Goal: Information Seeking & Learning: Learn about a topic

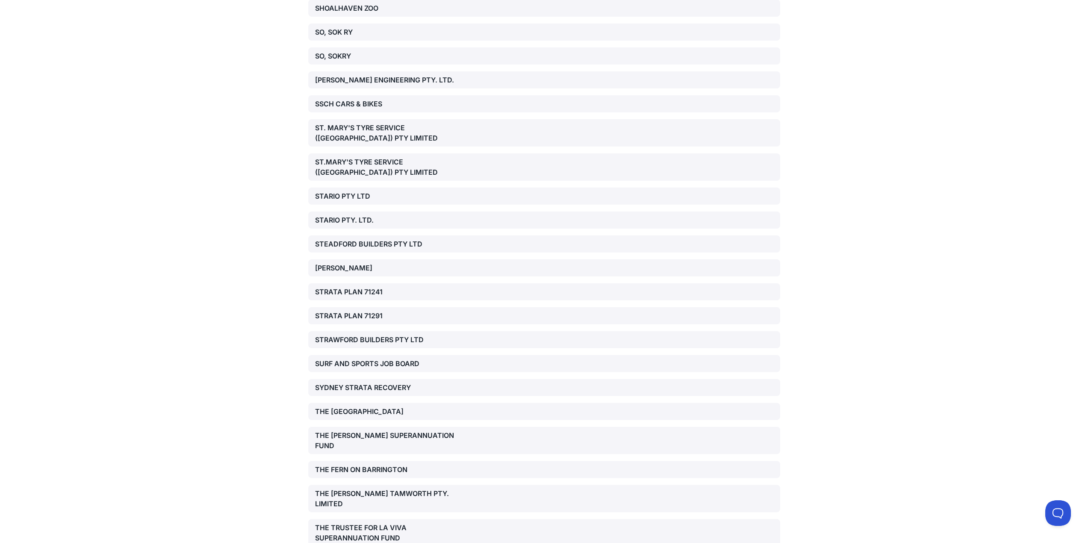
click at [407, 431] on div "THE [PERSON_NAME] SUPERANNUATION FUND" at bounding box center [390, 441] width 151 height 21
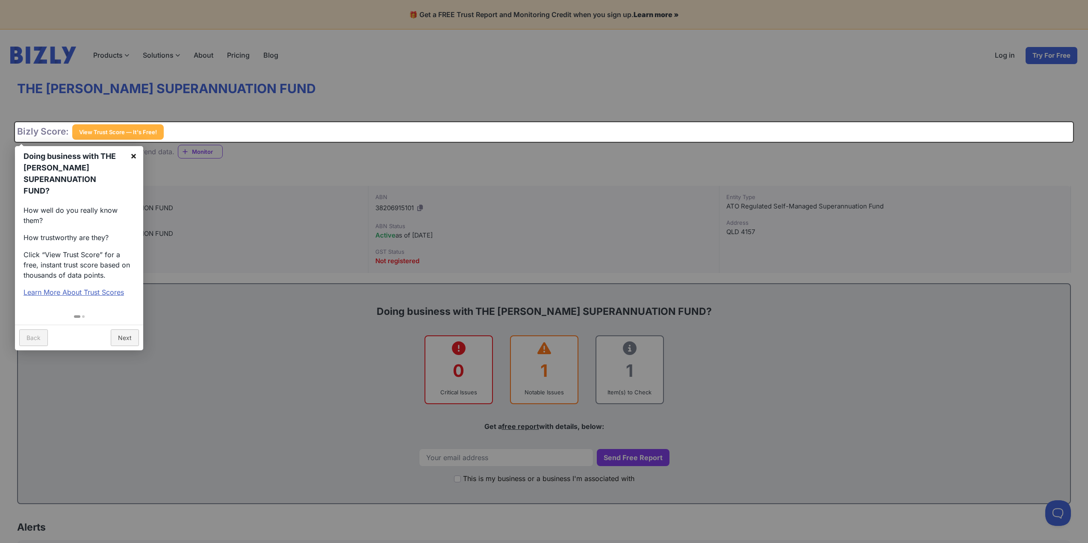
click at [136, 154] on link "×" at bounding box center [133, 155] width 19 height 19
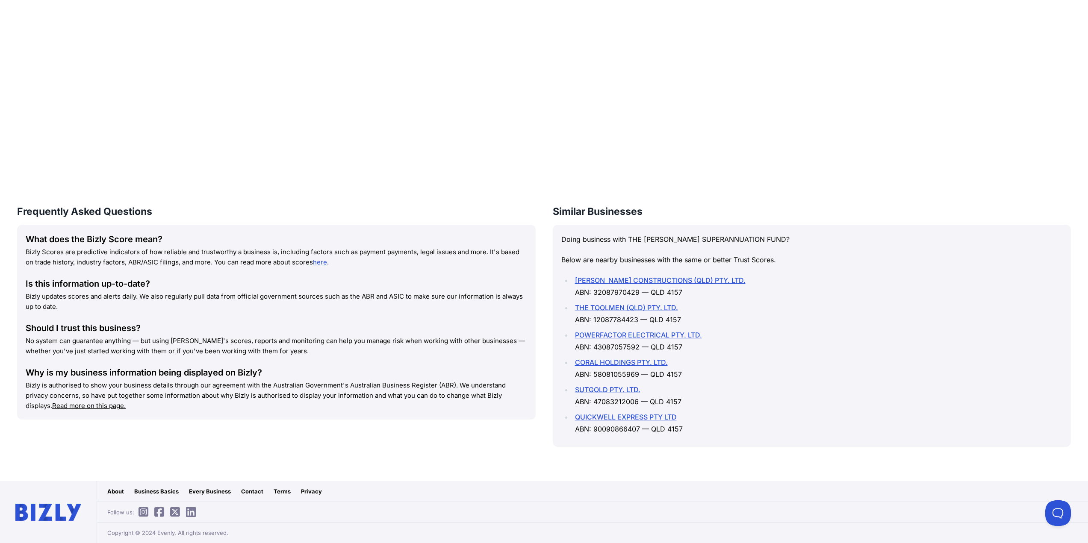
scroll to position [549, 0]
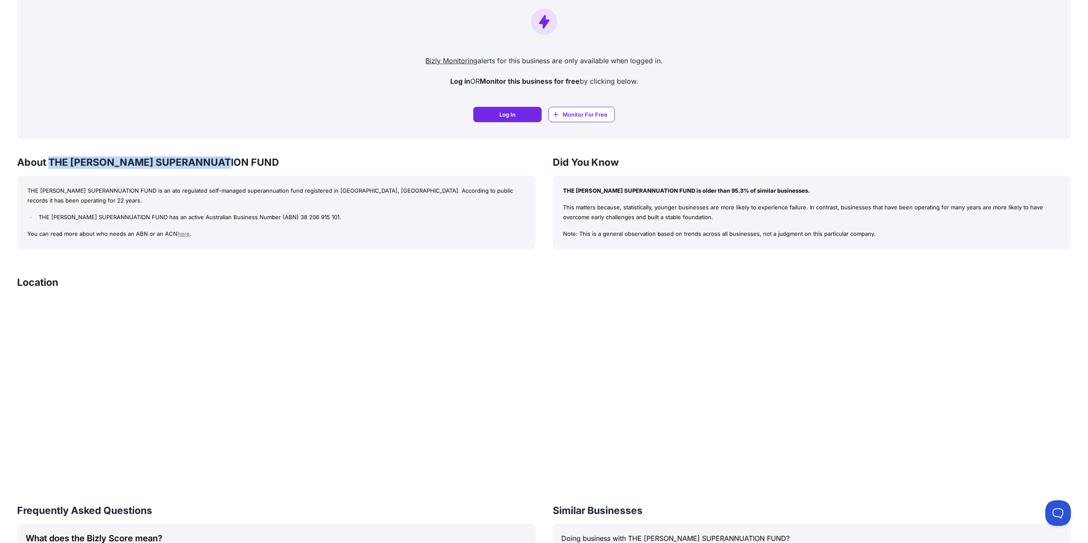
drag, startPoint x: 233, startPoint y: 161, endPoint x: 50, endPoint y: 160, distance: 182.6
click at [50, 160] on h3 "About THE [PERSON_NAME] SUPERANNUATION FUND" at bounding box center [276, 162] width 519 height 12
copy h3 "THE [PERSON_NAME] SUPERANNUATION FUND"
